Goal: Task Accomplishment & Management: Manage account settings

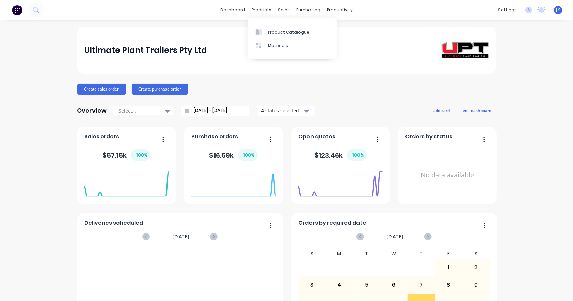
click at [264, 26] on link "Product Catalogue" at bounding box center [292, 31] width 89 height 13
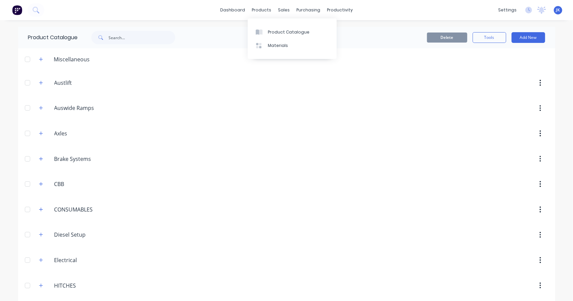
click at [259, 12] on div "products" at bounding box center [261, 10] width 26 height 10
click at [266, 46] on link "Materials" at bounding box center [292, 45] width 89 height 13
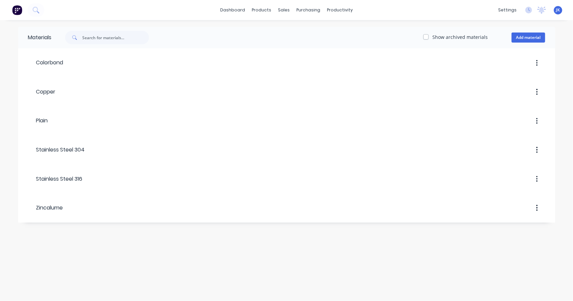
click at [51, 130] on header "Plain" at bounding box center [286, 120] width 537 height 25
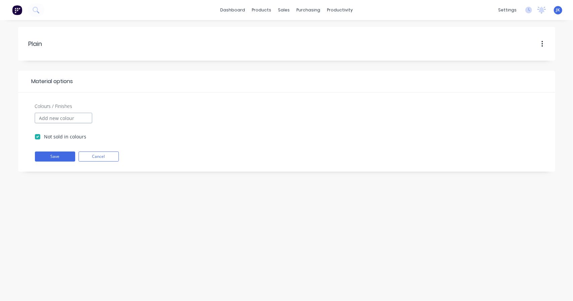
click at [57, 118] on input "Colours / Finishes" at bounding box center [63, 118] width 57 height 10
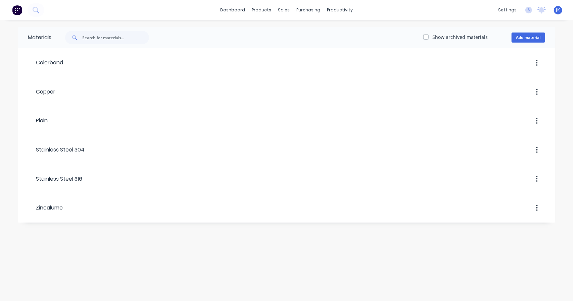
click at [59, 67] on div "Colorbond" at bounding box center [45, 63] width 35 height 12
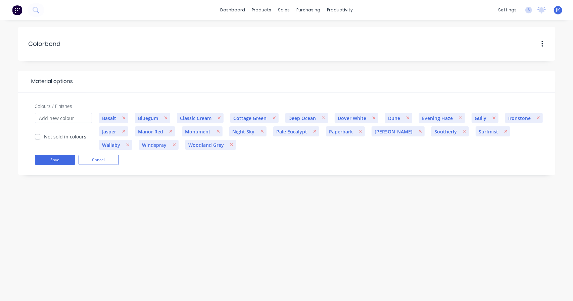
click at [161, 85] on div at bounding box center [314, 81] width 482 height 8
drag, startPoint x: 141, startPoint y: 47, endPoint x: 160, endPoint y: 44, distance: 18.7
click at [143, 47] on div at bounding box center [331, 44] width 427 height 20
click at [535, 43] on button "button" at bounding box center [542, 44] width 16 height 12
drag, startPoint x: 108, startPoint y: 73, endPoint x: 113, endPoint y: 76, distance: 6.0
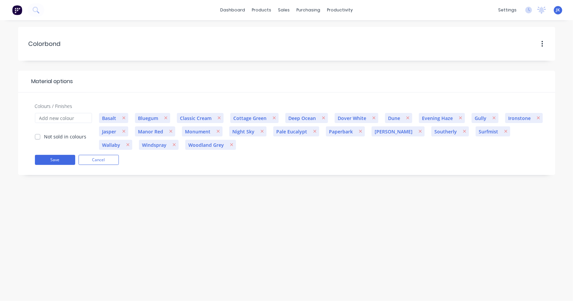
click at [112, 75] on header "Material options" at bounding box center [286, 82] width 537 height 22
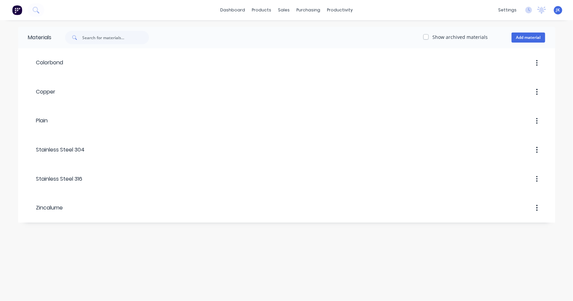
drag, startPoint x: 95, startPoint y: 156, endPoint x: 96, endPoint y: 160, distance: 3.4
click at [96, 160] on header "Stainless Steel 304" at bounding box center [286, 149] width 537 height 25
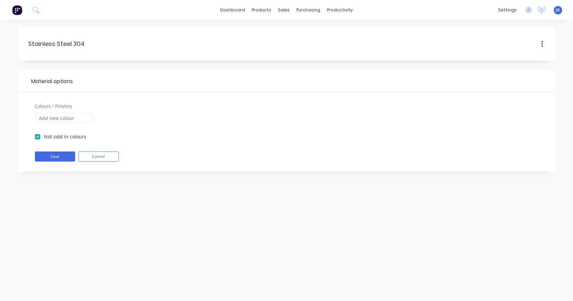
click at [65, 84] on span "Material options" at bounding box center [50, 81] width 45 height 8
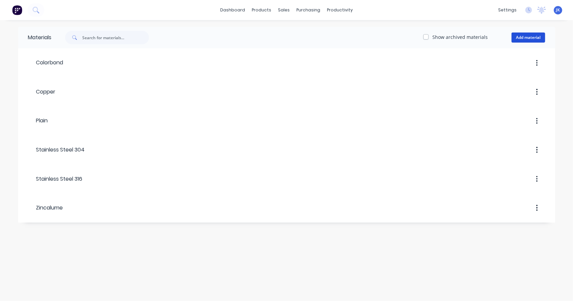
click at [527, 33] on button "Add material" at bounding box center [528, 38] width 34 height 10
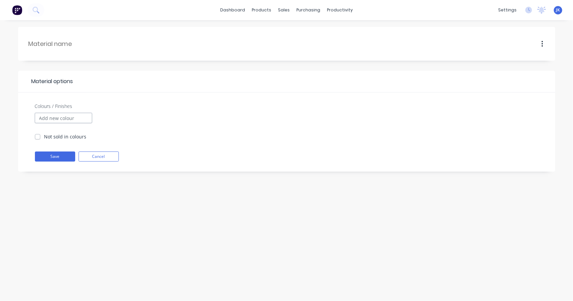
click at [63, 120] on input "Colours / Finishes" at bounding box center [63, 118] width 57 height 10
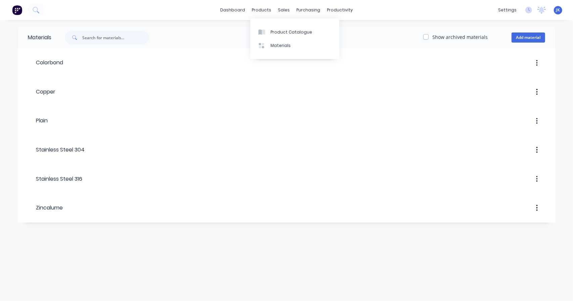
click at [276, 33] on div "Product Catalogue" at bounding box center [291, 32] width 42 height 6
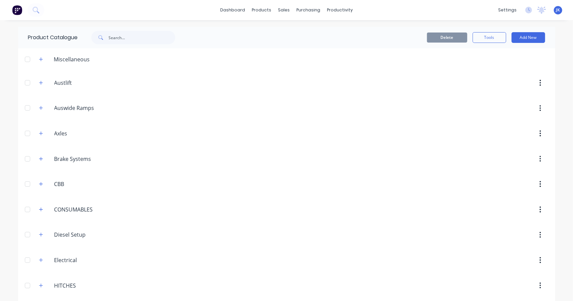
click at [40, 59] on icon "button" at bounding box center [41, 59] width 4 height 4
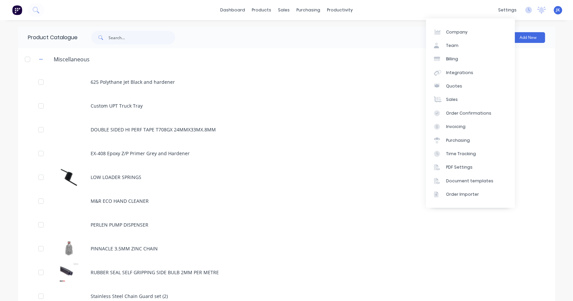
click at [505, 12] on div "settings" at bounding box center [506, 10] width 25 height 10
click at [455, 141] on div "Purchasing" at bounding box center [458, 141] width 24 height 6
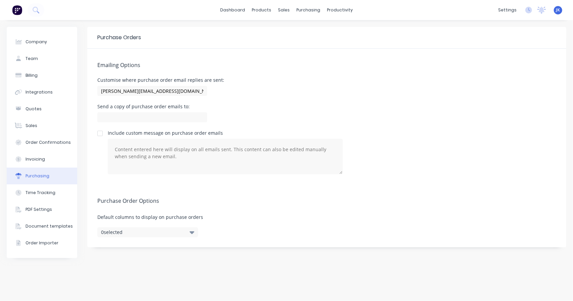
click at [38, 227] on div "Document templates" at bounding box center [48, 226] width 47 height 6
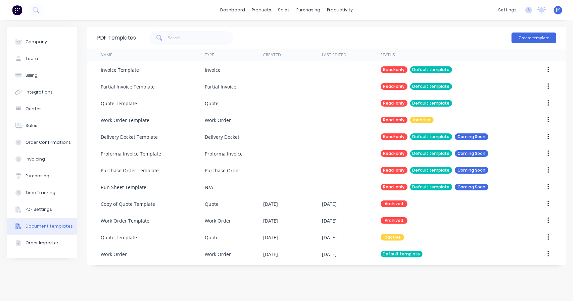
click at [39, 209] on div "PDF Settings" at bounding box center [38, 210] width 26 height 6
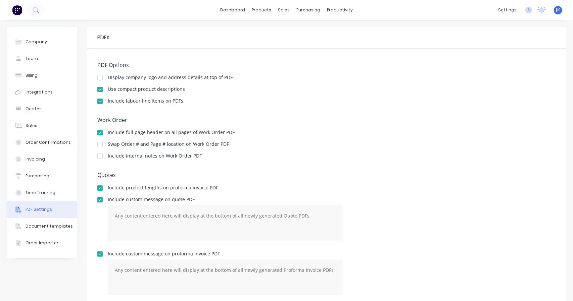
click at [101, 79] on div at bounding box center [99, 77] width 13 height 13
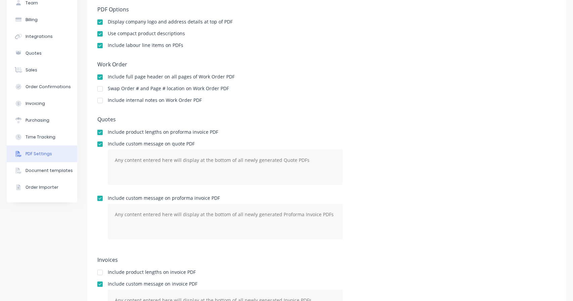
click at [38, 173] on div "Document templates" at bounding box center [48, 171] width 47 height 6
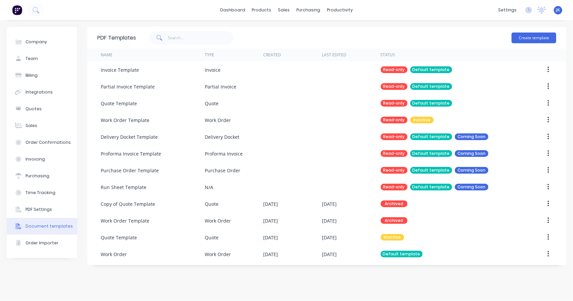
click at [54, 192] on button "Time Tracking" at bounding box center [42, 192] width 70 height 17
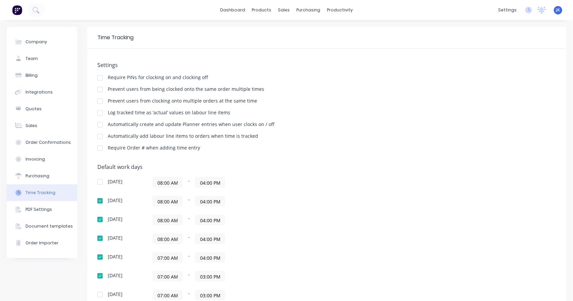
click at [43, 43] on div "Company" at bounding box center [35, 42] width 21 height 6
select select "AU"
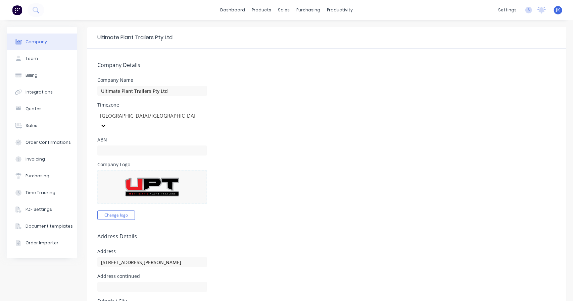
click at [38, 78] on button "Billing" at bounding box center [42, 75] width 70 height 17
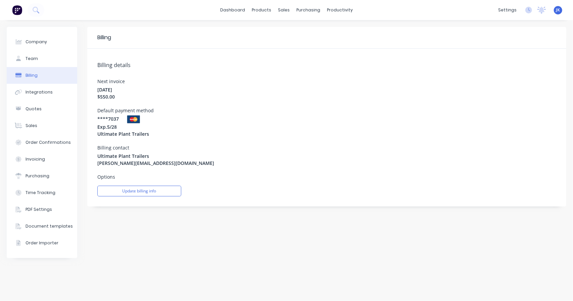
click at [108, 175] on label "Options" at bounding box center [326, 176] width 458 height 7
click at [138, 188] on button "Update billing info" at bounding box center [139, 191] width 84 height 11
click at [56, 92] on button "Integrations" at bounding box center [42, 92] width 70 height 17
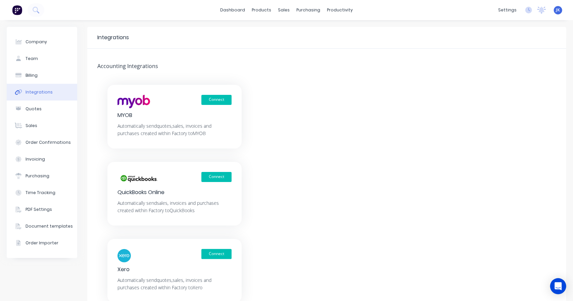
click at [54, 128] on button "Sales" at bounding box center [42, 125] width 70 height 17
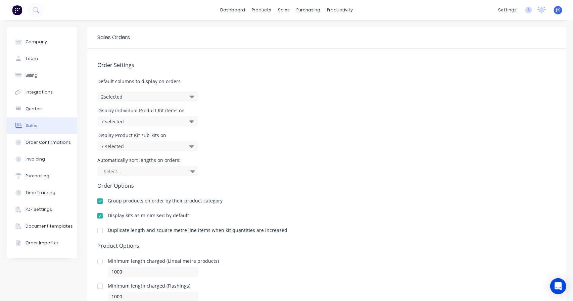
click at [57, 113] on button "Quotes" at bounding box center [42, 109] width 70 height 17
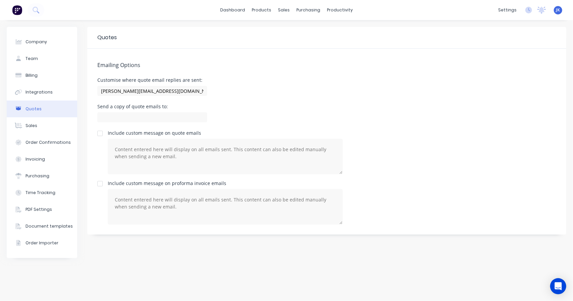
click at [28, 122] on button "Sales" at bounding box center [42, 125] width 70 height 17
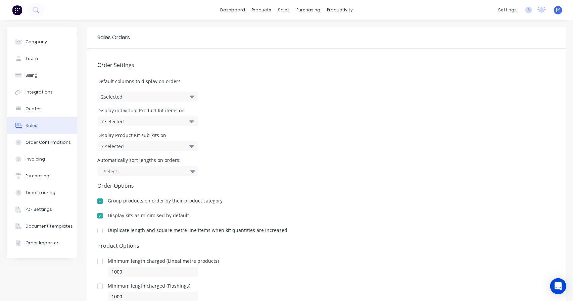
click at [167, 145] on div "7 selected" at bounding box center [140, 146] width 79 height 7
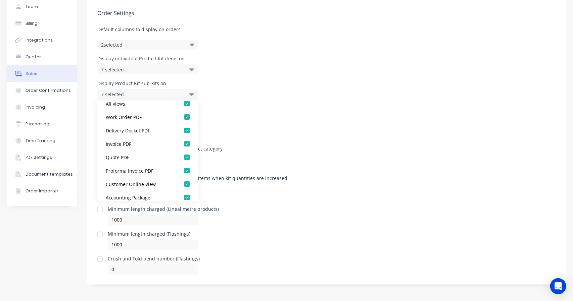
scroll to position [13, 0]
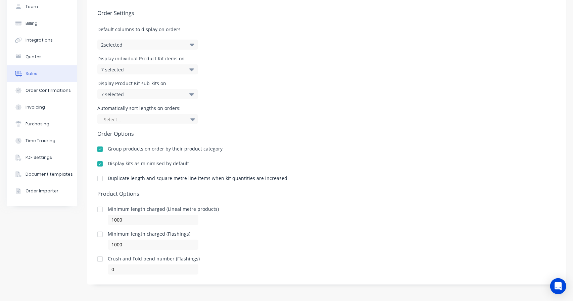
click at [340, 143] on div "Order Settings Default columns to display on orders 2 selected Display individu…" at bounding box center [326, 136] width 479 height 278
click at [59, 91] on div "Order Confirmations" at bounding box center [47, 91] width 45 height 6
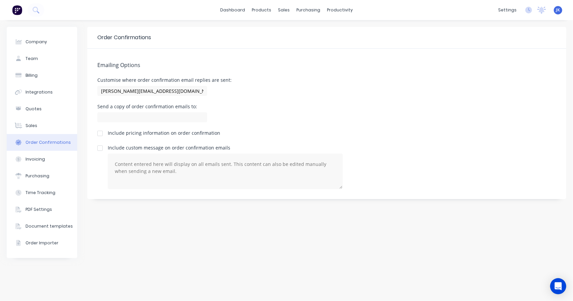
click at [47, 157] on button "Invoicing" at bounding box center [42, 159] width 70 height 17
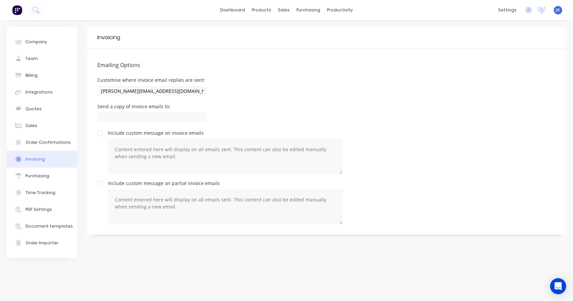
click at [31, 177] on div "Purchasing" at bounding box center [37, 176] width 24 height 6
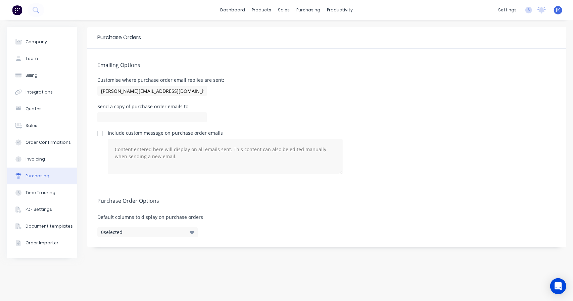
click at [44, 191] on div "Time Tracking" at bounding box center [40, 193] width 30 height 6
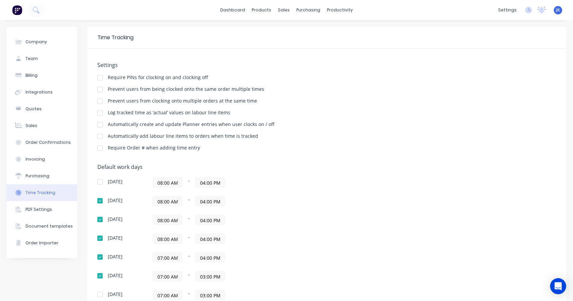
click at [57, 207] on button "PDF Settings" at bounding box center [42, 209] width 70 height 17
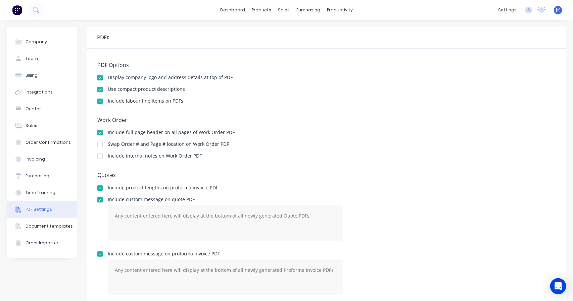
click at [30, 233] on button "Document templates" at bounding box center [42, 226] width 70 height 17
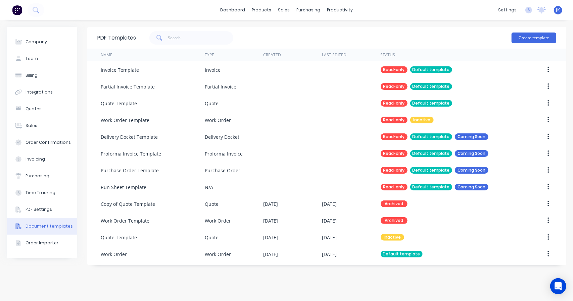
click at [49, 244] on div "Order Importer" at bounding box center [41, 243] width 33 height 6
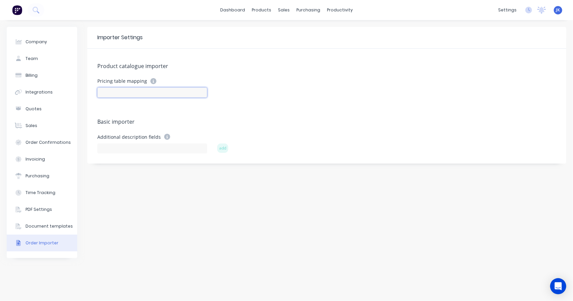
click at [116, 92] on input at bounding box center [152, 93] width 110 height 10
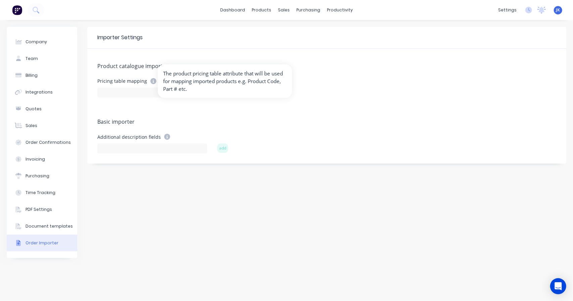
click at [152, 83] on icon at bounding box center [153, 81] width 6 height 6
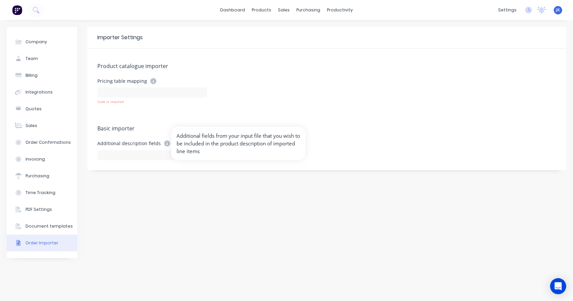
click at [164, 144] on icon at bounding box center [167, 144] width 6 height 6
click at [185, 124] on div "Product catalogue importer Pricing table mapping Code is required Basic importe…" at bounding box center [326, 110] width 479 height 122
